Goal: Task Accomplishment & Management: Complete application form

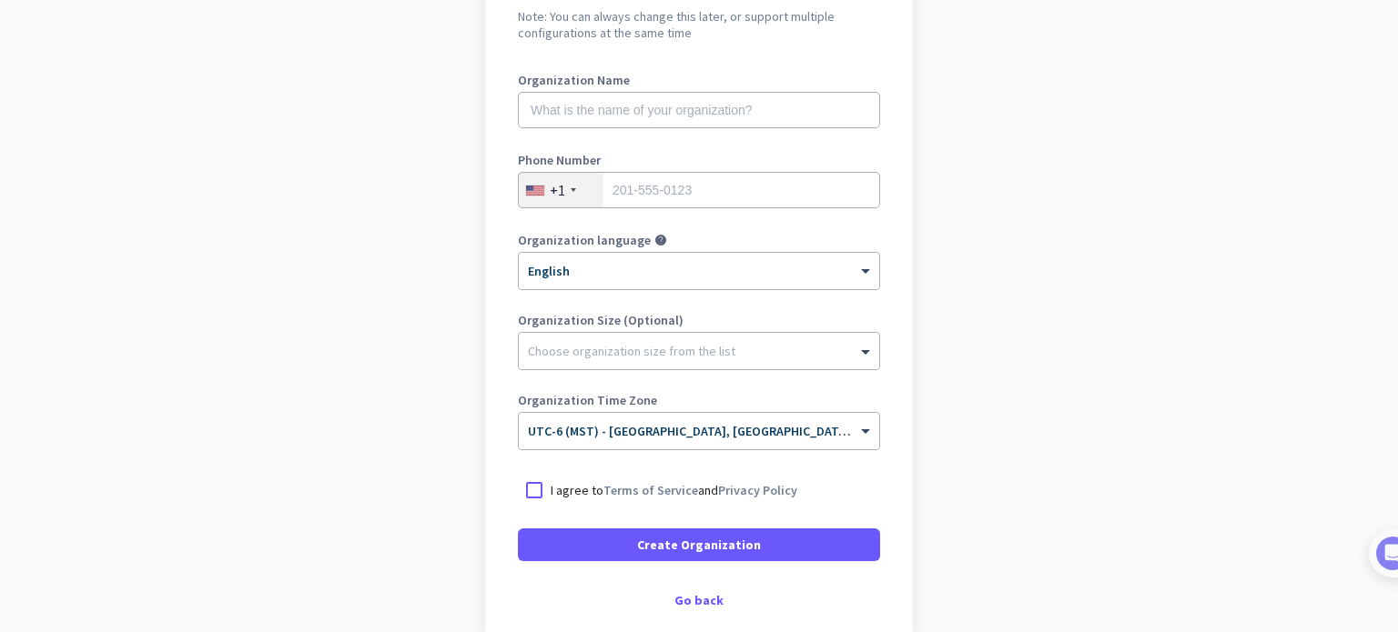
scroll to position [160, 0]
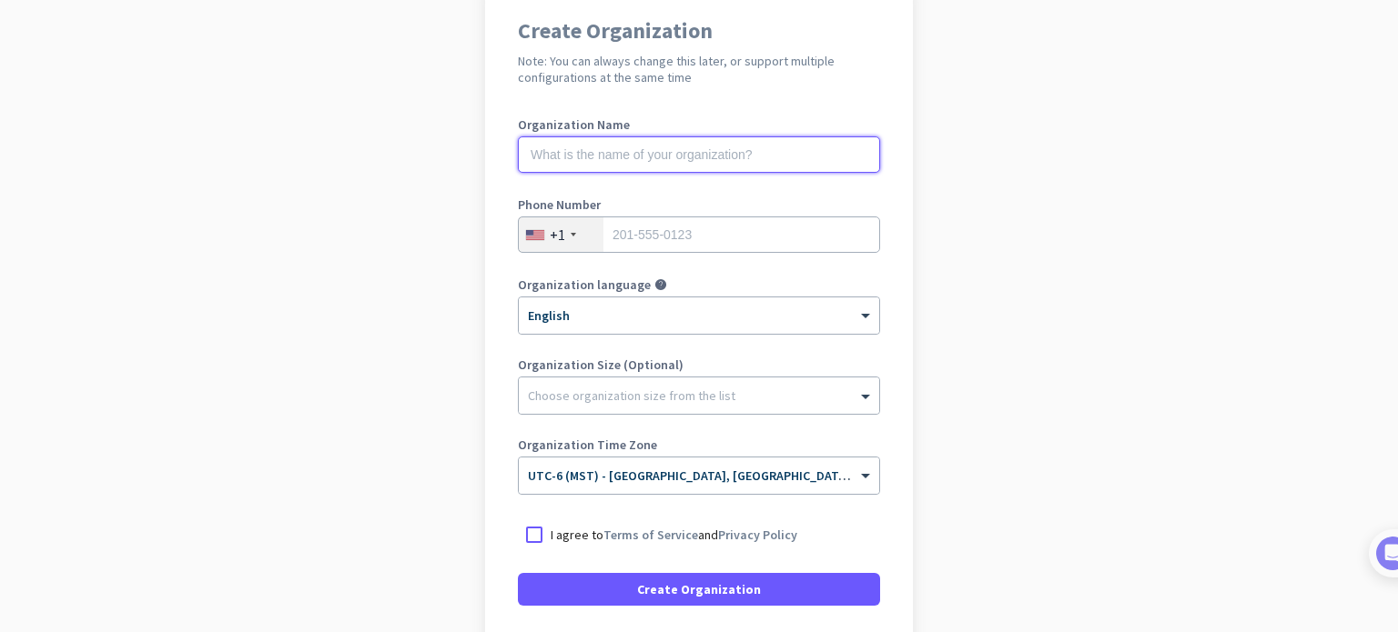
click at [665, 152] on input "text" at bounding box center [699, 154] width 362 height 36
type input "Mercor"
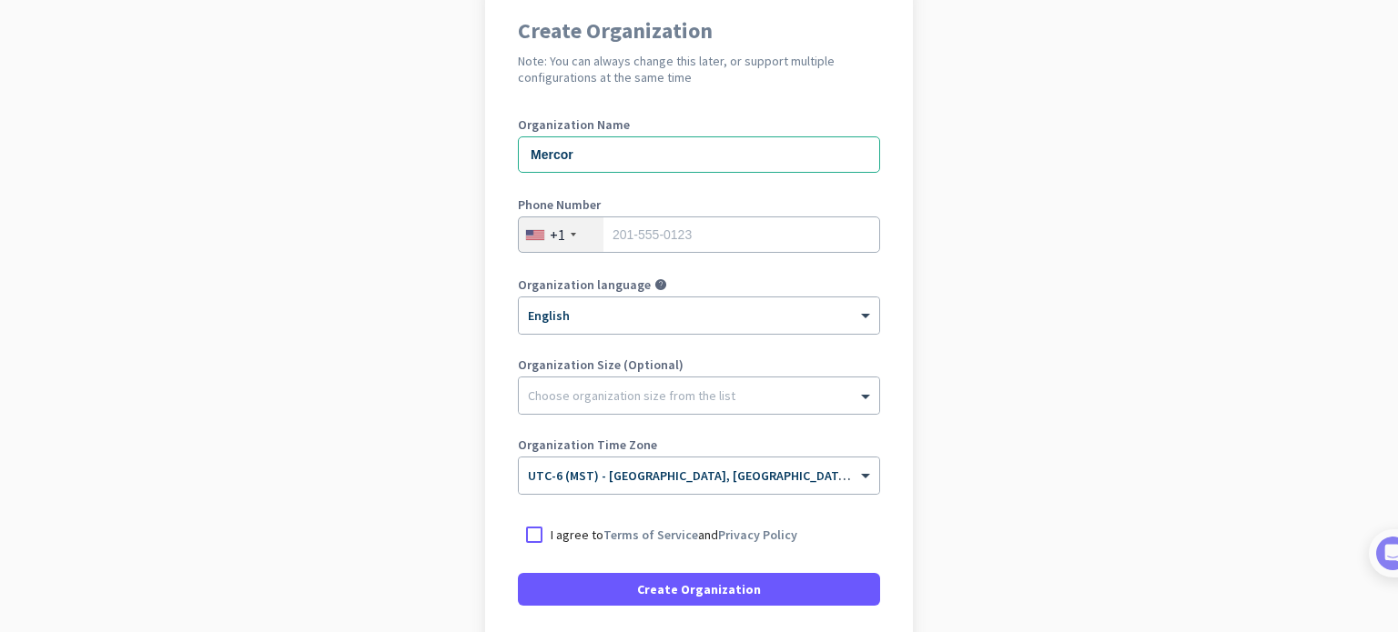
click at [379, 181] on app-onboarding-organization "Create Organization Note: You can always change this later, or support multiple…" at bounding box center [699, 381] width 1398 height 788
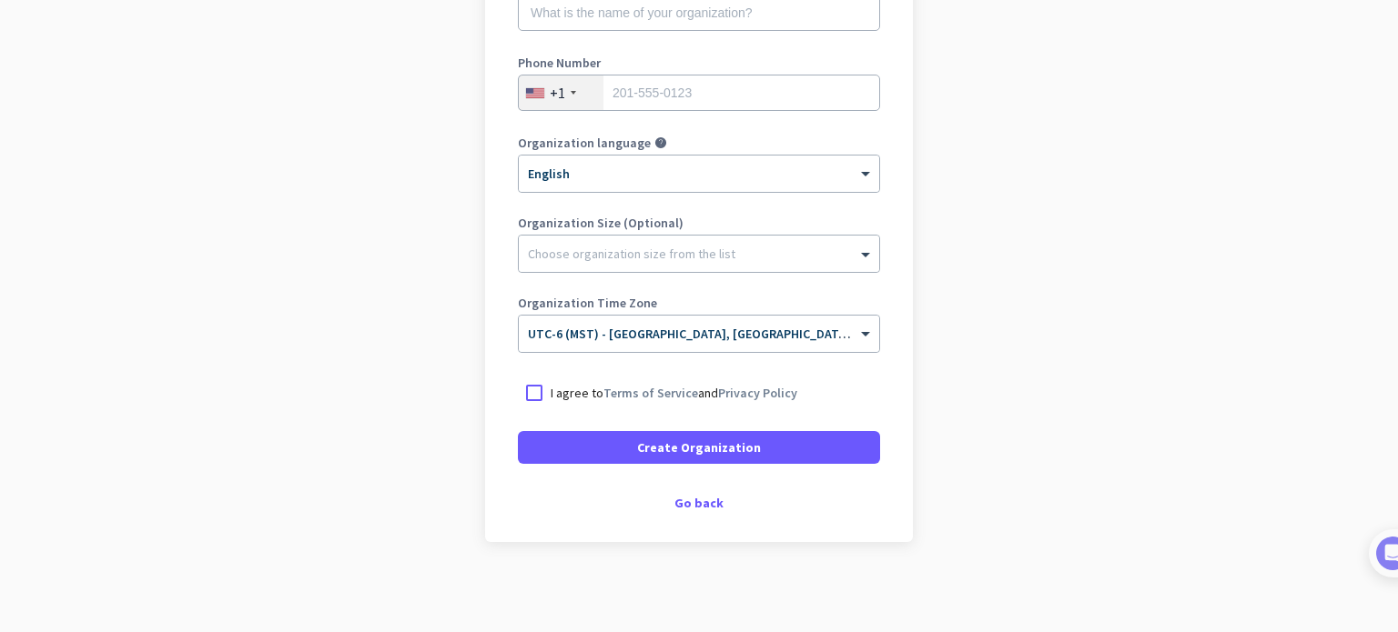
scroll to position [302, 0]
click at [706, 499] on div "Go back" at bounding box center [699, 503] width 362 height 13
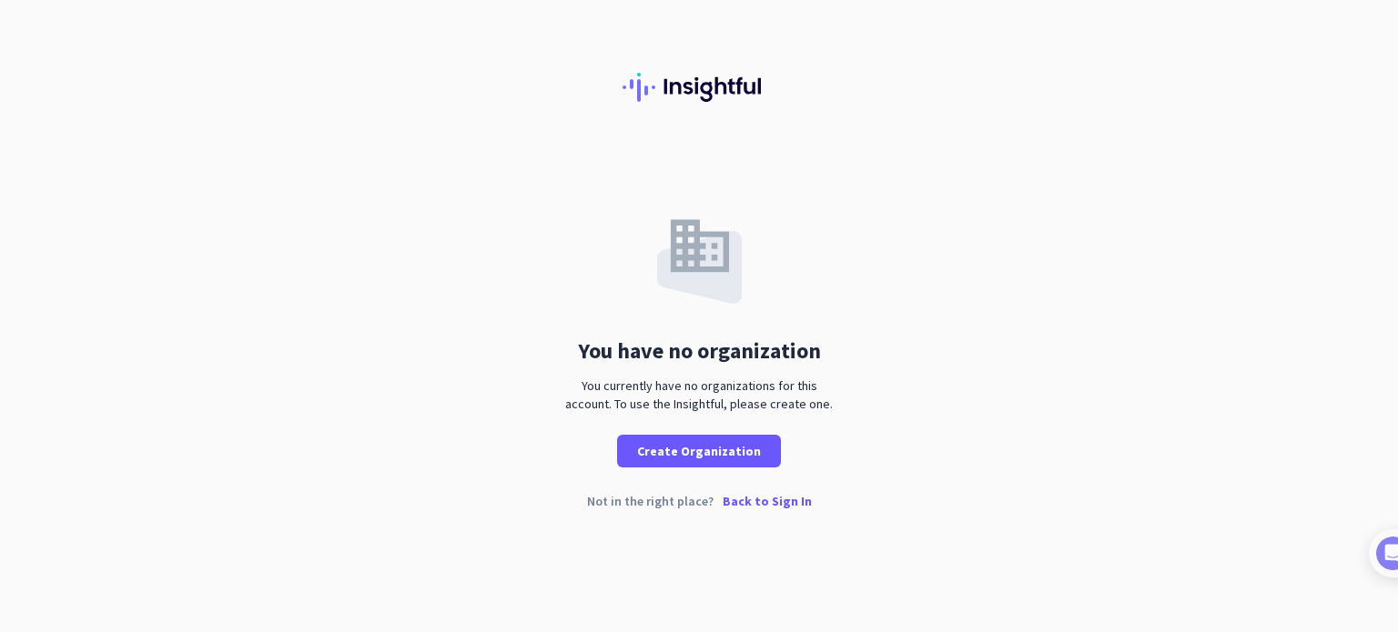
click at [777, 508] on p "Back to Sign In" at bounding box center [766, 501] width 89 height 13
